Goal: Information Seeking & Learning: Stay updated

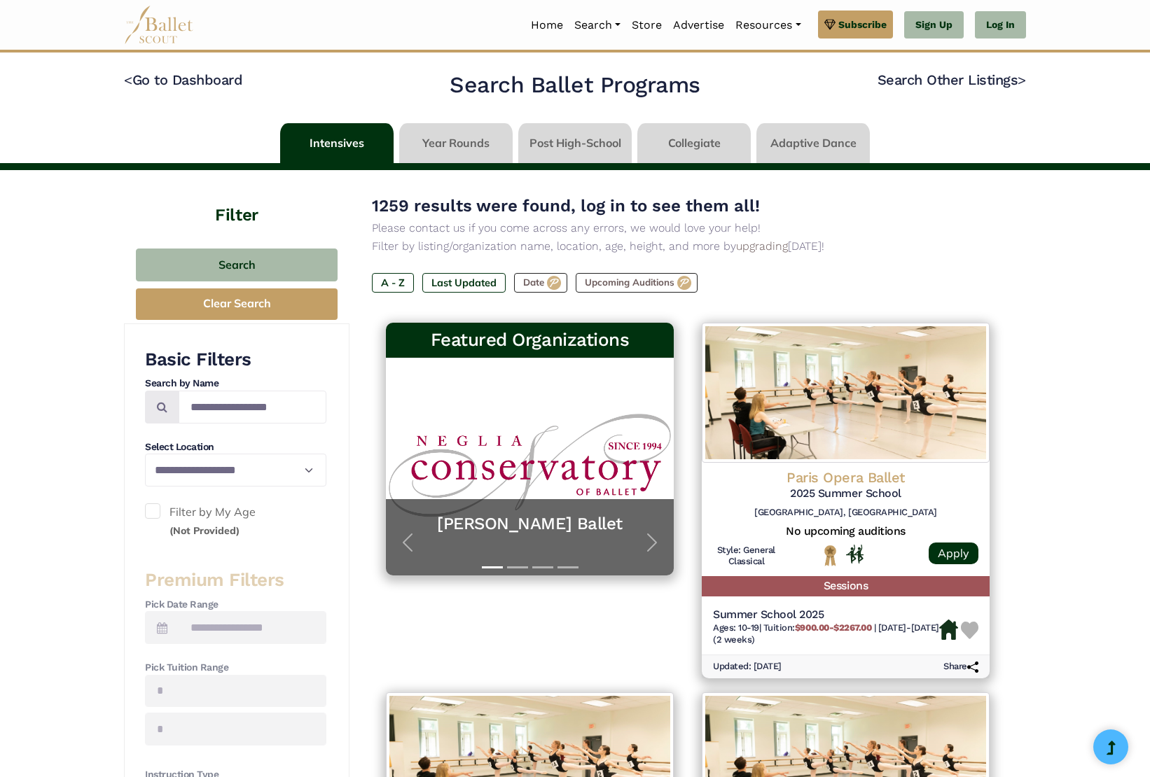
click at [448, 228] on p "Please contact us if you come across any errors, we would love your help!" at bounding box center [687, 228] width 631 height 18
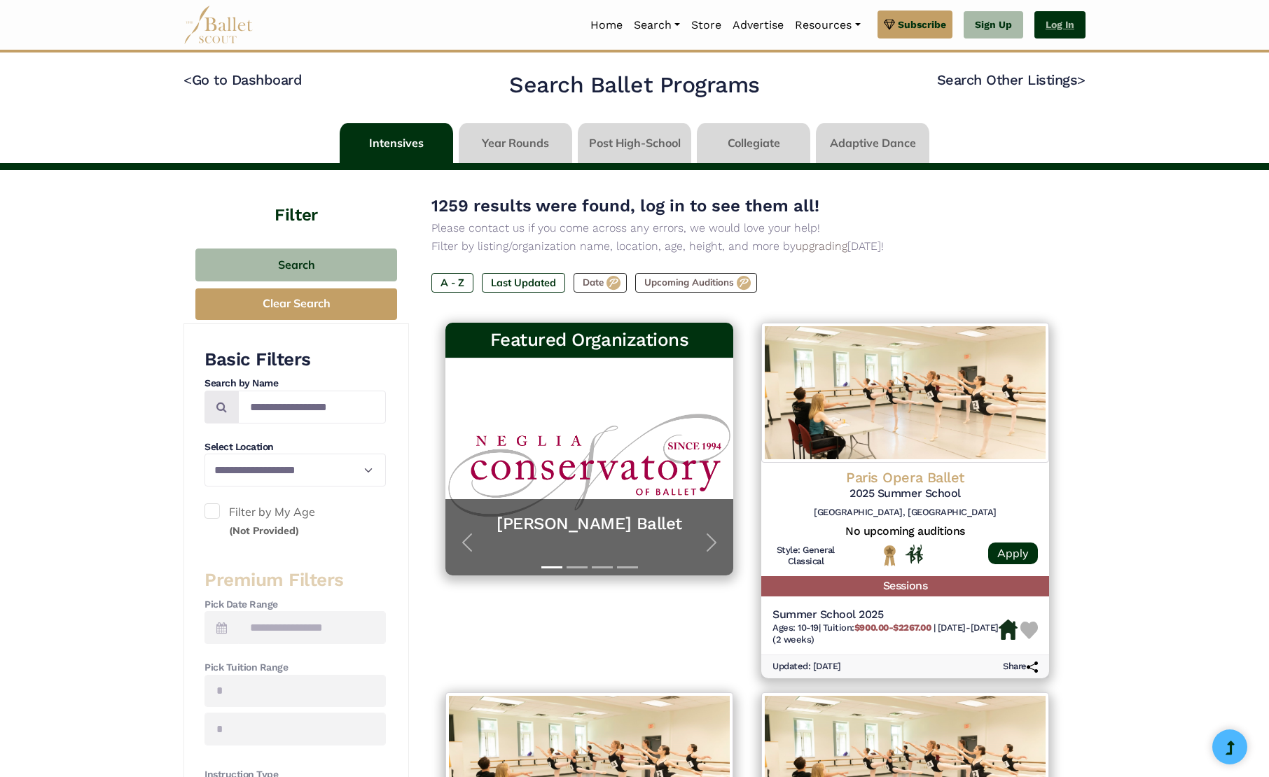
click at [1059, 24] on link "Log In" at bounding box center [1059, 25] width 51 height 28
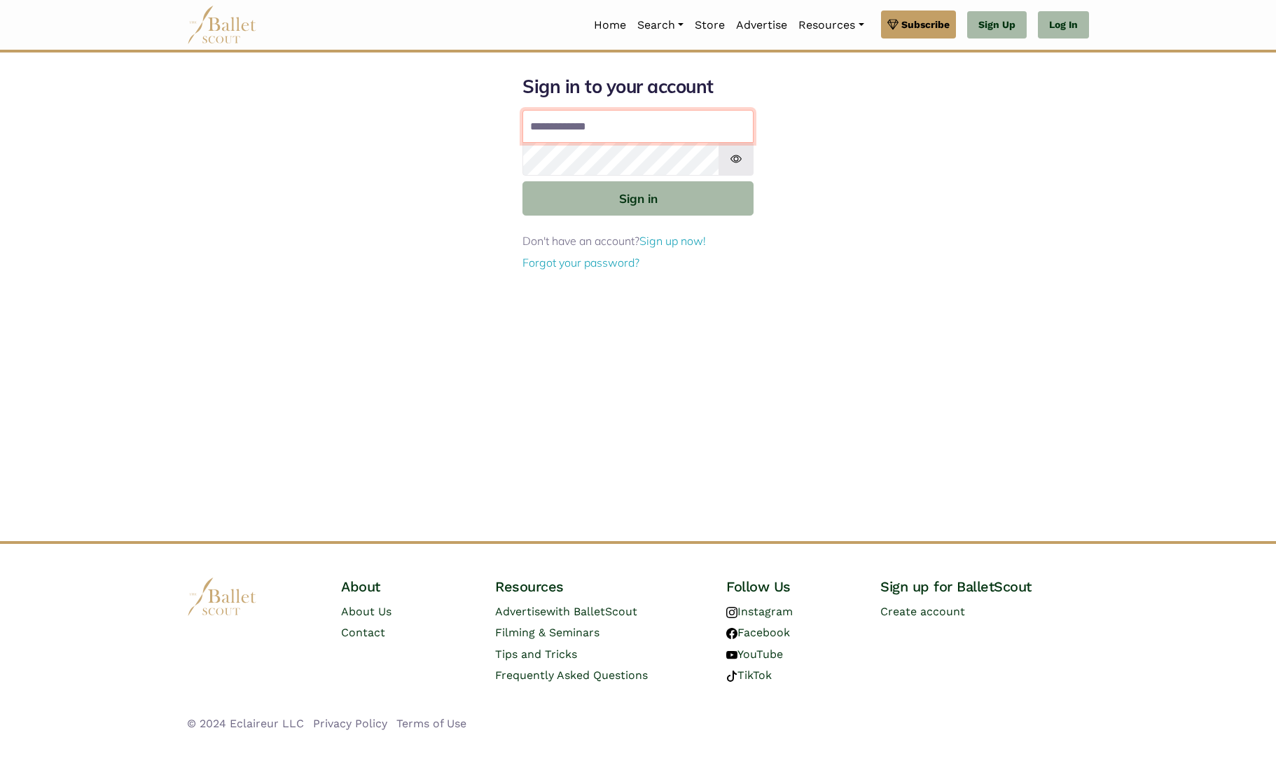
type input "**********"
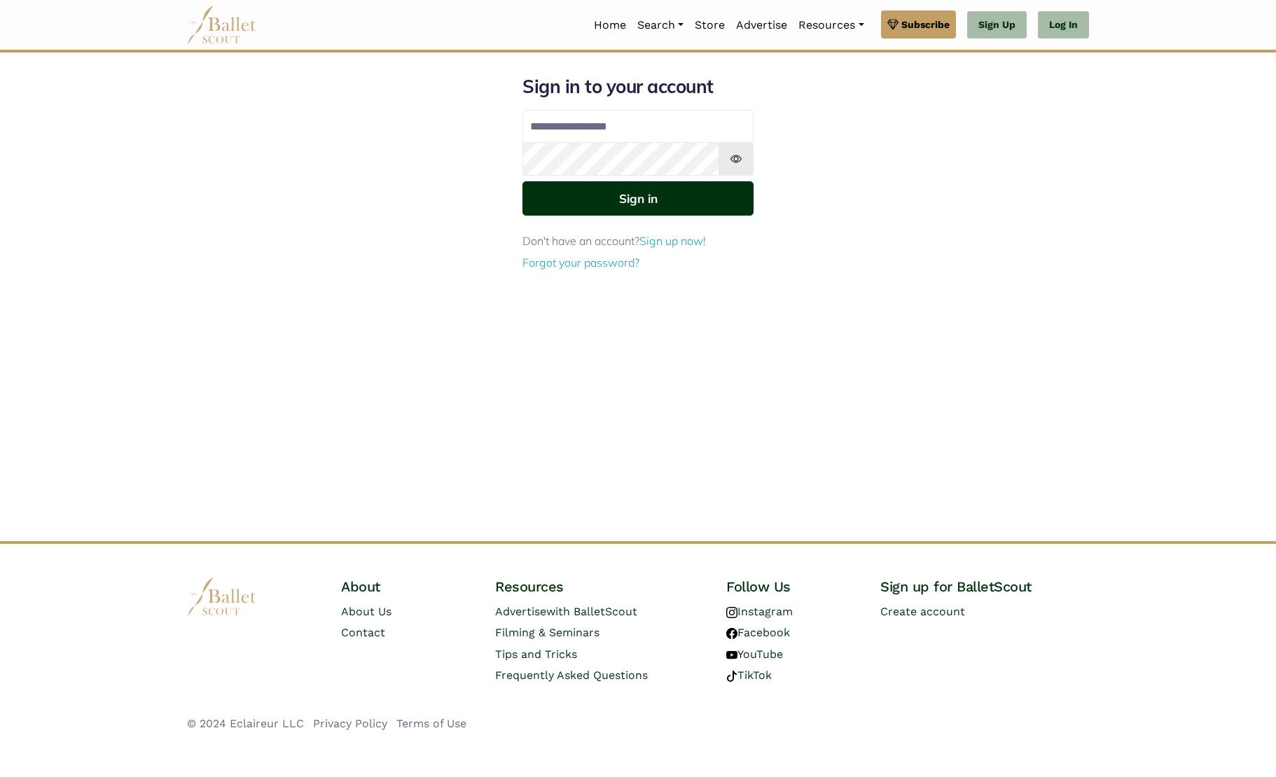
click at [673, 206] on button "Sign in" at bounding box center [637, 198] width 231 height 34
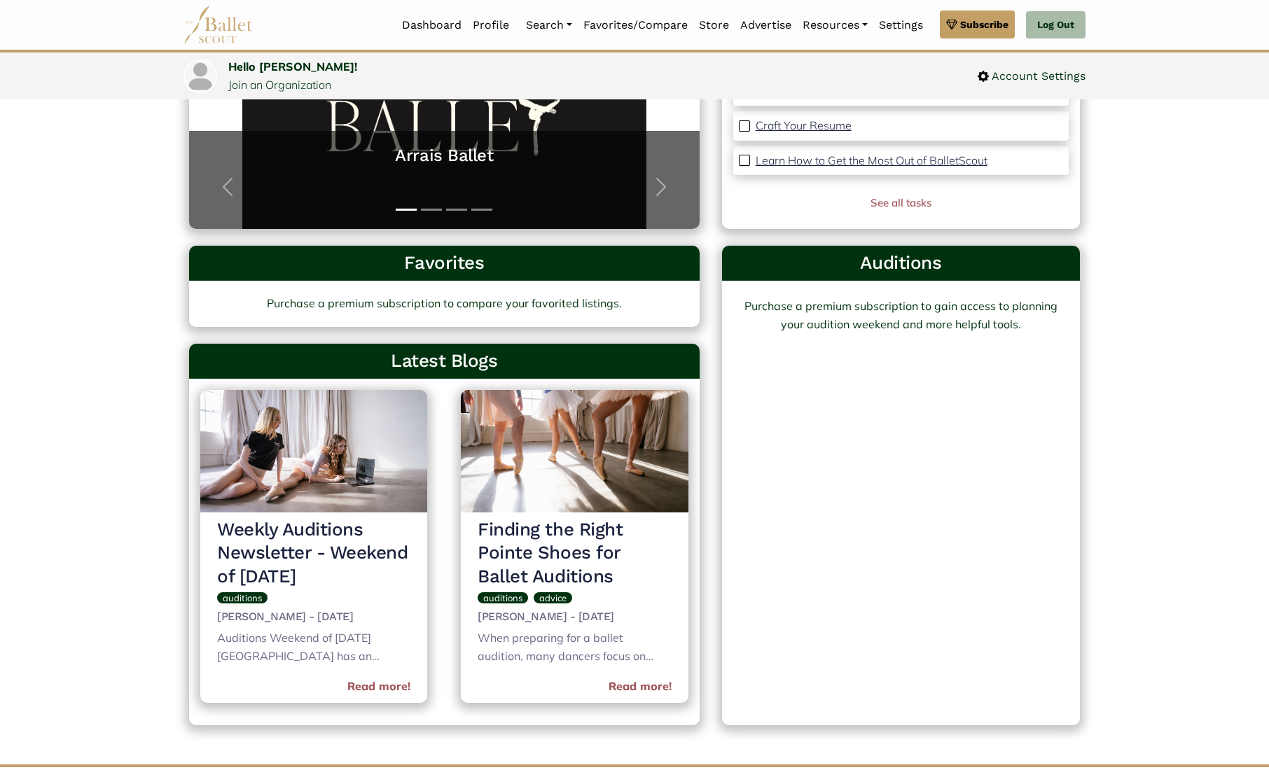
scroll to position [271, 0]
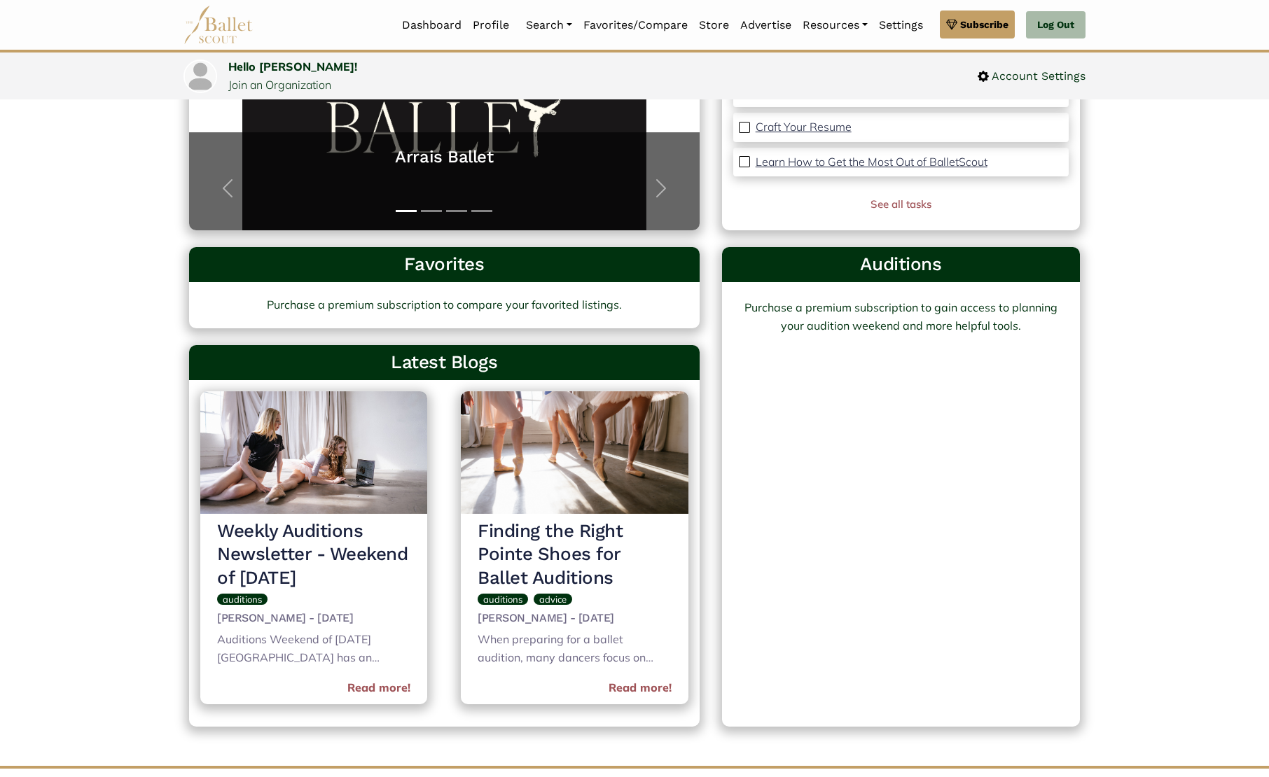
click at [306, 531] on h3 "Weekly Auditions Newsletter - Weekend of [DATE]" at bounding box center [313, 554] width 193 height 71
click at [383, 679] on link "Read more!" at bounding box center [378, 688] width 63 height 18
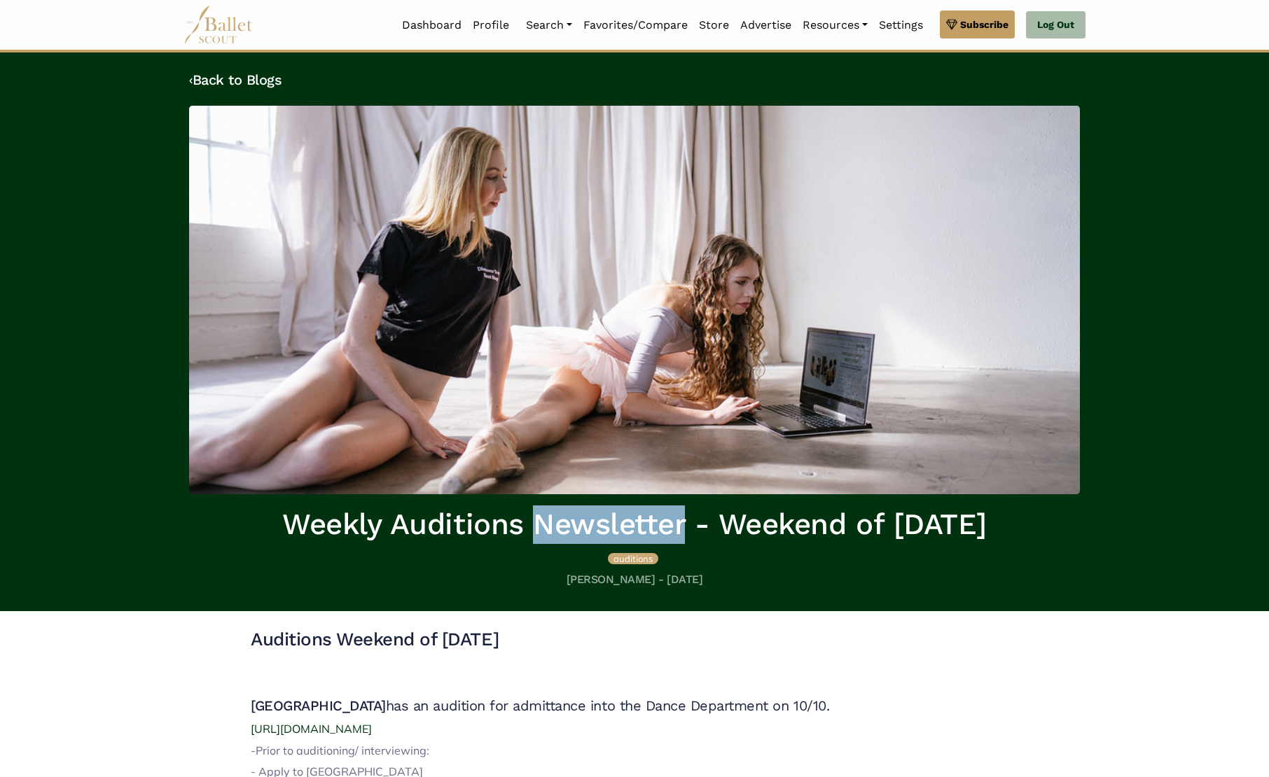
drag, startPoint x: 494, startPoint y: 525, endPoint x: 641, endPoint y: 526, distance: 147.7
click at [641, 526] on h1 "Weekly Auditions Newsletter - Weekend of [DATE]" at bounding box center [634, 524] width 890 height 39
drag, startPoint x: 686, startPoint y: 578, endPoint x: 545, endPoint y: 581, distance: 141.4
click at [545, 581] on h5 "[PERSON_NAME] - [DATE]" at bounding box center [634, 580] width 890 height 15
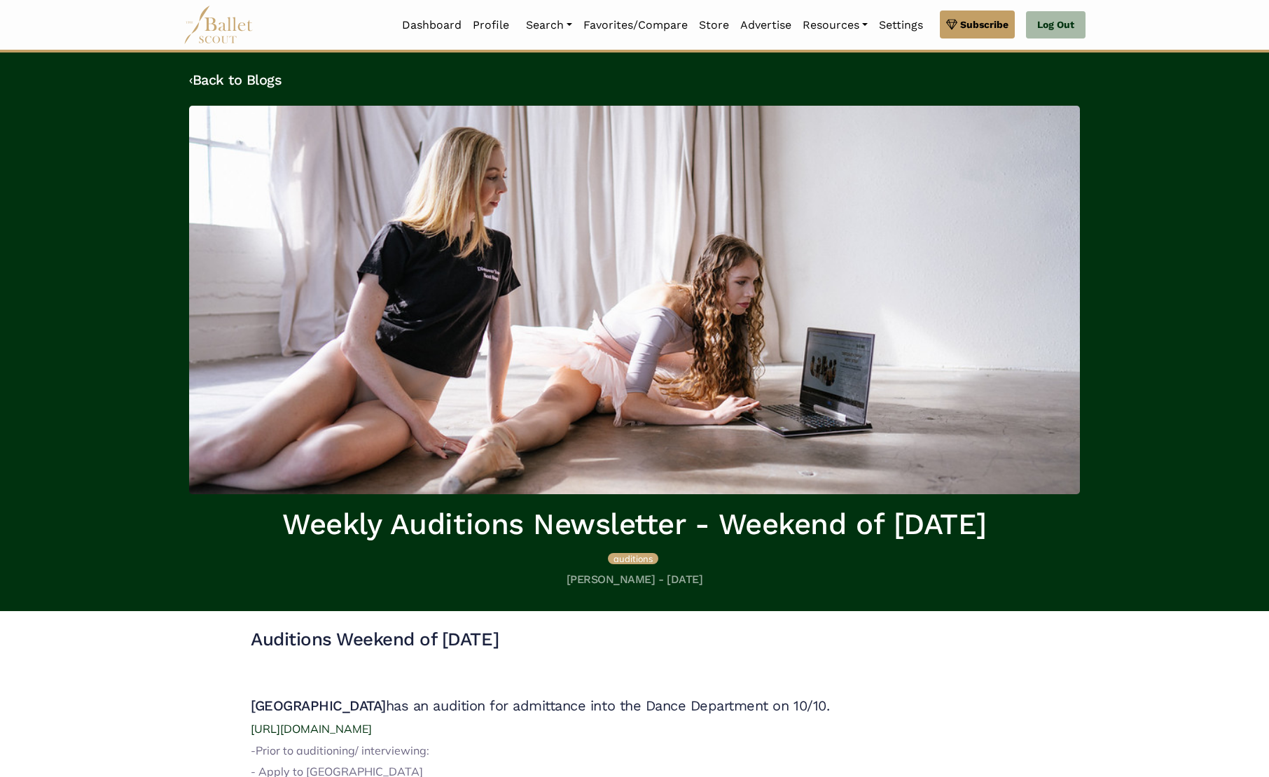
click at [570, 580] on h5 "Jessica Skinker - Sep 6th, 2025" at bounding box center [634, 580] width 890 height 15
